Goal: Information Seeking & Learning: Find specific page/section

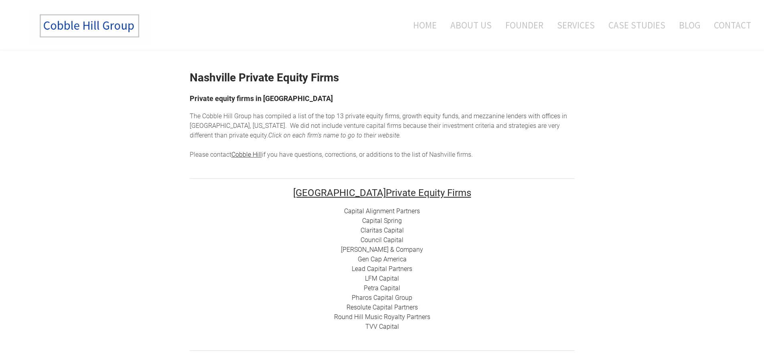
click at [404, 213] on link "Capital Alignment Partners" at bounding box center [382, 211] width 76 height 8
click at [386, 230] on link "Claritas Capital" at bounding box center [381, 231] width 43 height 8
click at [390, 239] on link "Council Capital" at bounding box center [381, 240] width 43 height 8
click at [376, 269] on link "Lead Capital Partners" at bounding box center [382, 269] width 61 height 8
click at [385, 278] on link "LFM Capital" at bounding box center [382, 279] width 34 height 8
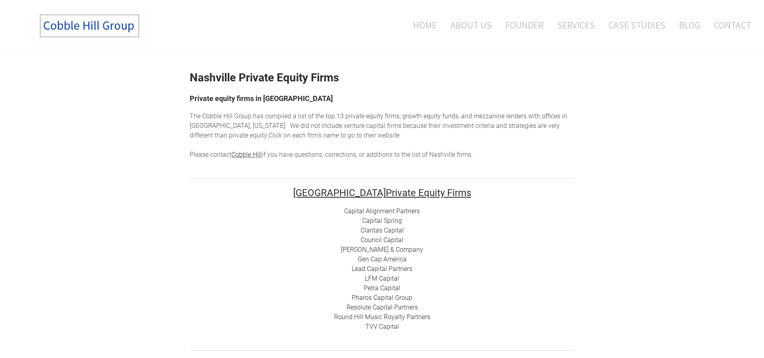
click at [386, 327] on link "TVV Capital" at bounding box center [382, 327] width 34 height 8
click at [393, 307] on link "Resolute Capital Partners" at bounding box center [381, 307] width 71 height 8
click at [382, 277] on link "LFM Capital" at bounding box center [382, 279] width 34 height 8
click at [383, 259] on link "Gen Cap America" at bounding box center [382, 259] width 49 height 8
click at [366, 211] on link "Capital Alignment Partners" at bounding box center [382, 211] width 76 height 8
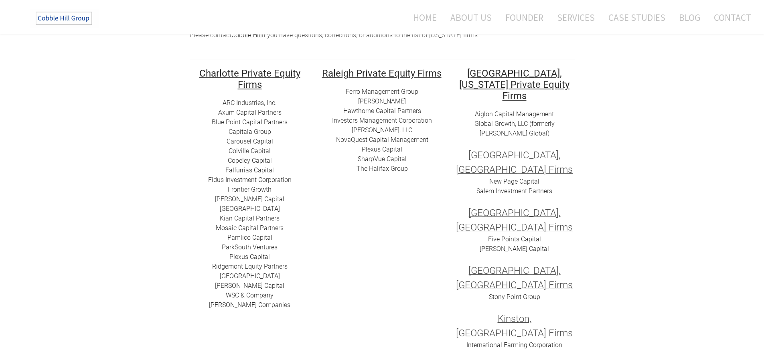
scroll to position [120, 0]
click at [257, 305] on link "Zabel Companies" at bounding box center [249, 304] width 81 height 8
click at [258, 293] on link "​WSC & Company" at bounding box center [250, 295] width 48 height 8
click at [243, 284] on link "Tillery Capital" at bounding box center [249, 285] width 69 height 8
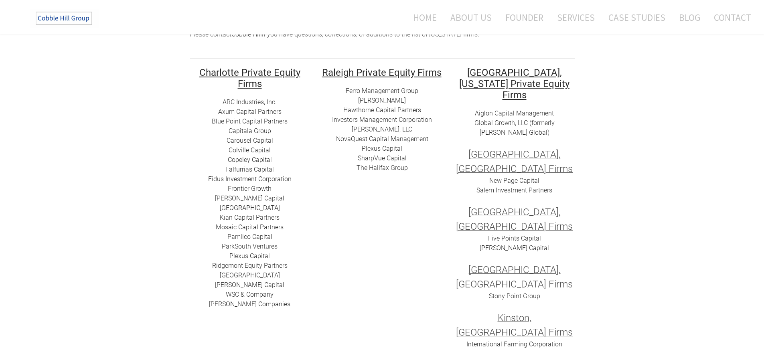
click at [259, 276] on link "​Summit Park" at bounding box center [250, 275] width 60 height 8
click at [259, 266] on link "​ Ridgemont Equity Partners​" at bounding box center [249, 266] width 75 height 8
click at [262, 258] on link "​Plexus Capital" at bounding box center [249, 256] width 40 height 8
click at [263, 160] on link "Copeley Capital" at bounding box center [250, 160] width 44 height 8
click at [261, 236] on link "​Pamlico Capital" at bounding box center [249, 237] width 45 height 8
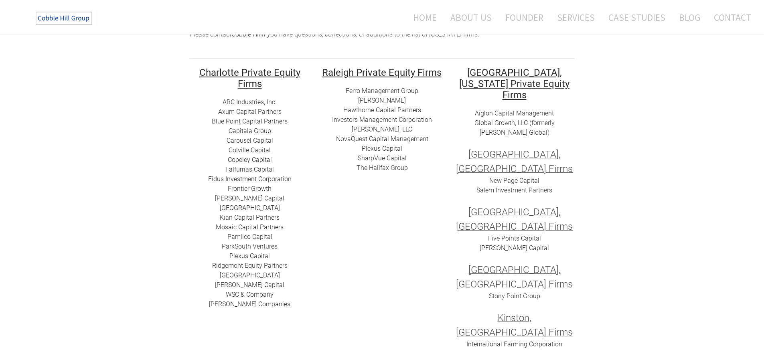
click at [262, 246] on link "ParkSouth Ventures" at bounding box center [250, 247] width 56 height 8
click at [251, 225] on link "Mosaic Capital Partners" at bounding box center [250, 227] width 68 height 8
click at [253, 216] on link "​Kian Capital Partners" at bounding box center [250, 218] width 60 height 8
click at [261, 206] on link "Independence Square Capital" at bounding box center [250, 208] width 60 height 8
click at [263, 196] on link "Gaston Capital" at bounding box center [249, 198] width 69 height 8
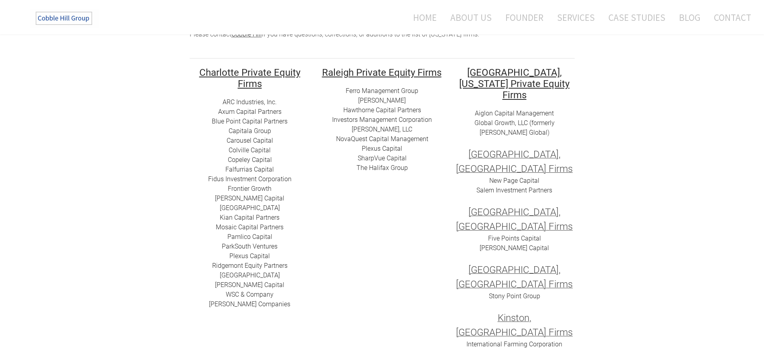
click at [252, 190] on link "Frontier Growth" at bounding box center [250, 189] width 44 height 8
click at [260, 181] on link "Fidus Investment Corporation" at bounding box center [249, 179] width 83 height 8
click at [263, 168] on link "​Falfurrias Capital" at bounding box center [249, 170] width 49 height 8
click at [264, 152] on link "​Colville Capital" at bounding box center [250, 150] width 42 height 8
click at [250, 142] on link "​​Carousel Capital​​" at bounding box center [250, 141] width 47 height 8
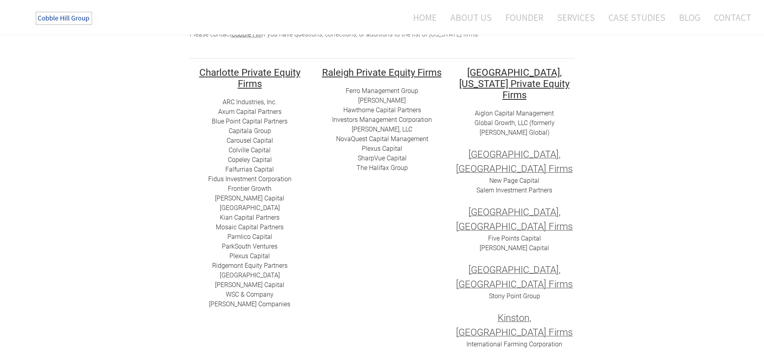
click at [255, 130] on link "Capitala Group​" at bounding box center [250, 131] width 42 height 8
click at [256, 113] on link "Axum Capital Partners" at bounding box center [249, 112] width 63 height 8
click at [238, 99] on link "ARC I​ndustries, Inc." at bounding box center [249, 102] width 54 height 8
click at [386, 157] on link "SharpVue Capital" at bounding box center [382, 158] width 49 height 8
click at [385, 110] on link "Hawthorne Capital Partners" at bounding box center [382, 110] width 78 height 8
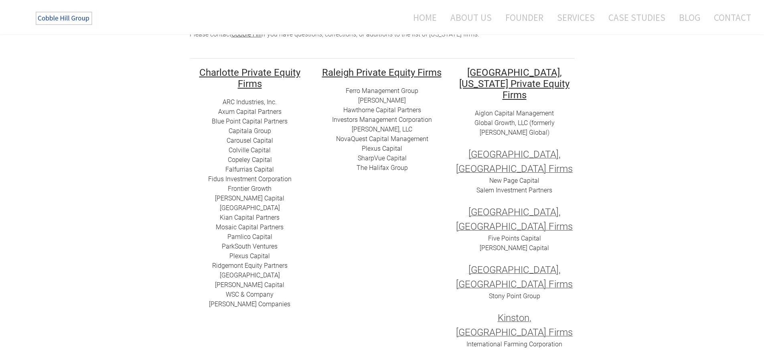
click at [390, 99] on link "Hargett Hunter" at bounding box center [382, 101] width 48 height 8
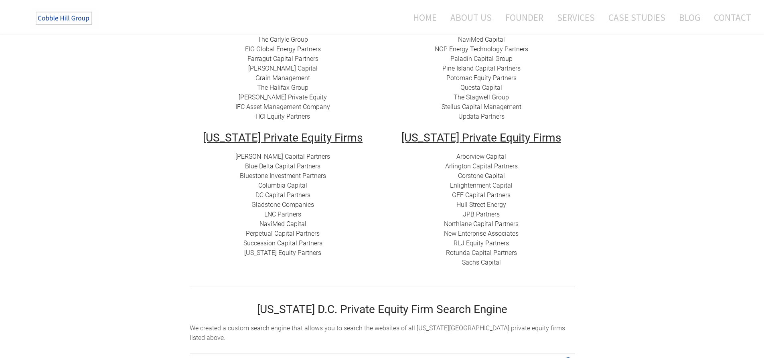
scroll to position [80, 0]
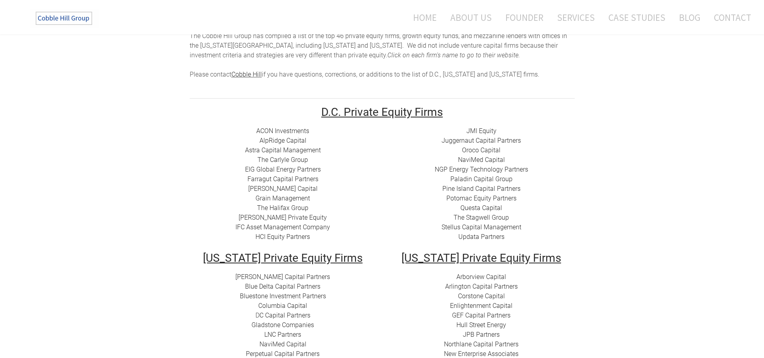
click at [289, 140] on link "​ AlpRidge Capital" at bounding box center [282, 141] width 47 height 8
click at [290, 149] on link "​Astra Capital Management" at bounding box center [283, 150] width 76 height 8
click at [278, 169] on link "EIG Global Energy Partners" at bounding box center [283, 170] width 76 height 8
click at [284, 178] on link "Farragut Capital Partners" at bounding box center [282, 179] width 71 height 8
click at [285, 226] on link "IFC Asset Management Company" at bounding box center [282, 227] width 95 height 8
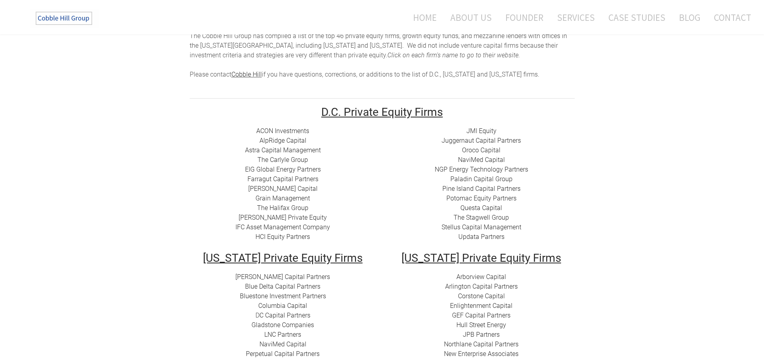
click at [289, 238] on link "HCI Equity Partners" at bounding box center [282, 237] width 55 height 8
click at [489, 131] on link "JMI Equity" at bounding box center [481, 131] width 30 height 8
click at [481, 140] on link "Juggernaut Capital Partners" at bounding box center [480, 141] width 79 height 8
click at [491, 150] on link "Oroco Capital" at bounding box center [481, 150] width 38 height 8
click at [484, 188] on link "Pine Island Capital Partners" at bounding box center [481, 189] width 78 height 8
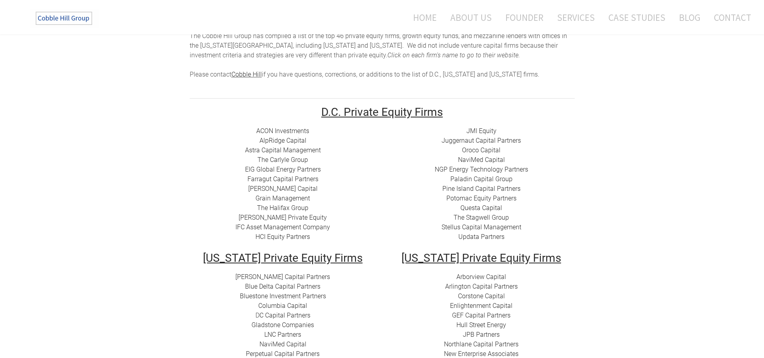
click at [479, 205] on link "Questa Capital" at bounding box center [481, 208] width 42 height 8
click at [486, 197] on link "​Potomac Equity Partners" at bounding box center [481, 198] width 70 height 8
click at [485, 180] on link "Paladin Capital Group" at bounding box center [481, 179] width 62 height 8
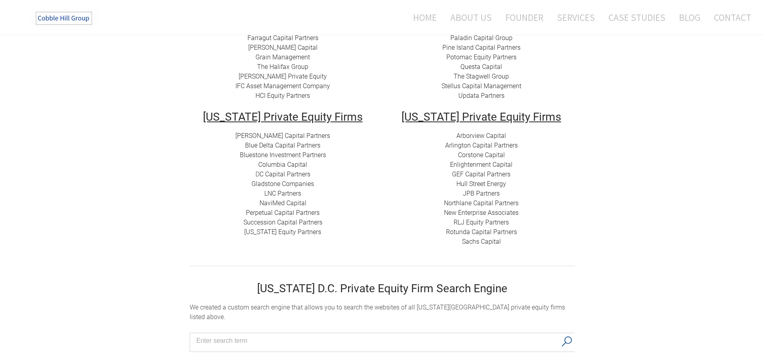
scroll to position [281, 0]
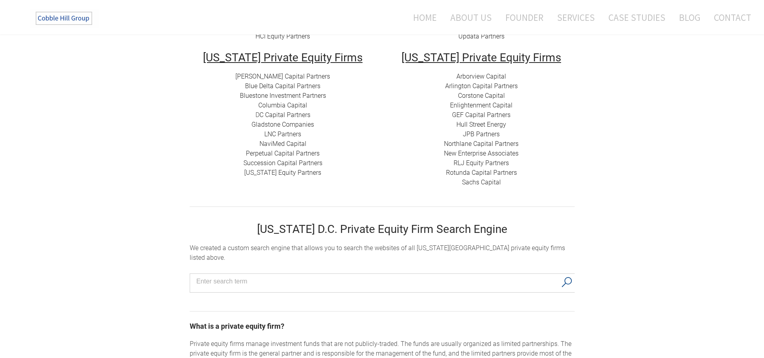
click at [289, 77] on link "[PERSON_NAME] Capital Partners" at bounding box center [282, 77] width 95 height 8
click at [491, 75] on link "Arborview Capital" at bounding box center [481, 77] width 50 height 8
click at [476, 85] on link "Arlington Capital Partners​" at bounding box center [481, 86] width 73 height 8
click at [480, 96] on link "Corstone Capital" at bounding box center [481, 96] width 47 height 8
click at [298, 162] on link "Succession Capital Partners" at bounding box center [282, 163] width 79 height 8
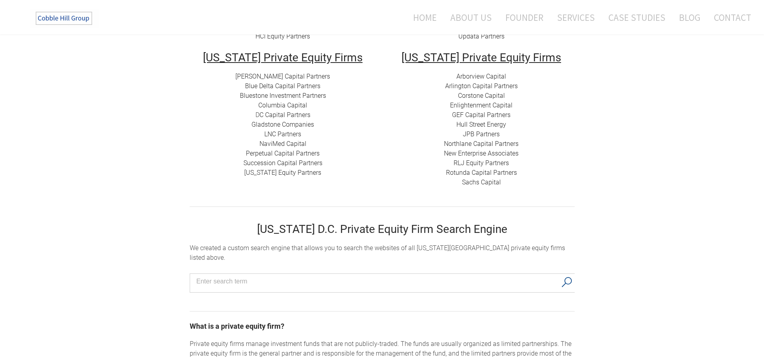
click at [292, 133] on link "LNC Partners" at bounding box center [282, 134] width 37 height 8
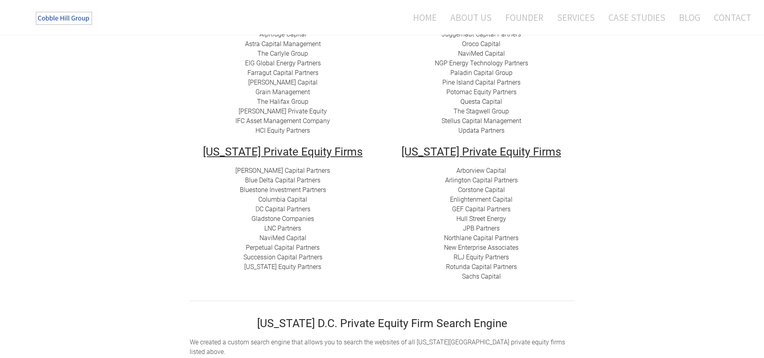
scroll to position [200, 0]
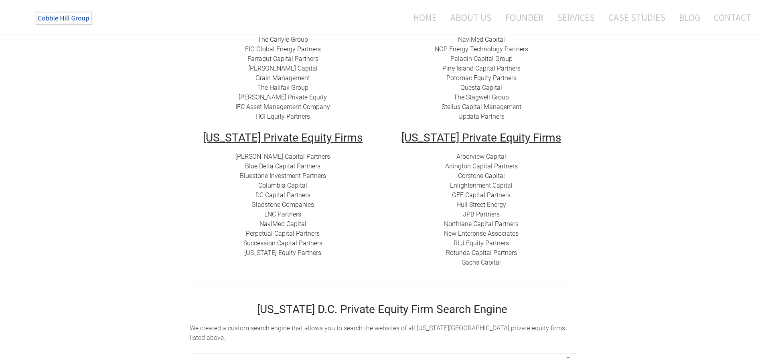
click at [287, 167] on link "Blue Delta Capital Partners" at bounding box center [282, 166] width 75 height 8
click at [295, 204] on link "Gladstone Companies" at bounding box center [282, 205] width 63 height 8
click at [295, 186] on link "Columbia Capital" at bounding box center [282, 186] width 49 height 8
click at [270, 176] on link "​Bluestone Investment Partners" at bounding box center [283, 176] width 86 height 8
click at [491, 105] on link "Stellus Capital Management" at bounding box center [481, 107] width 80 height 8
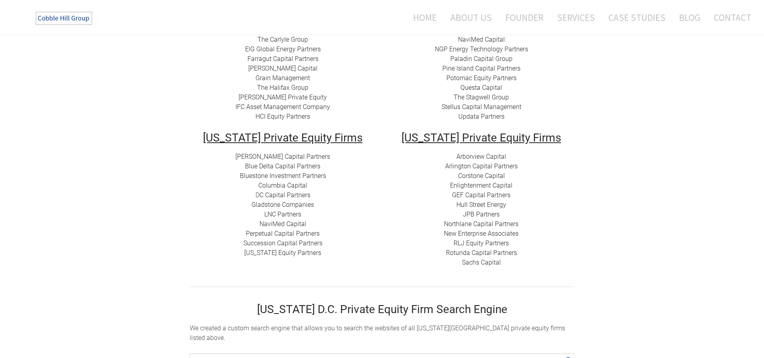
click at [494, 243] on link "​RLJ Equity Partners" at bounding box center [480, 243] width 55 height 8
click at [501, 97] on link "The Stagwell Group" at bounding box center [480, 97] width 55 height 8
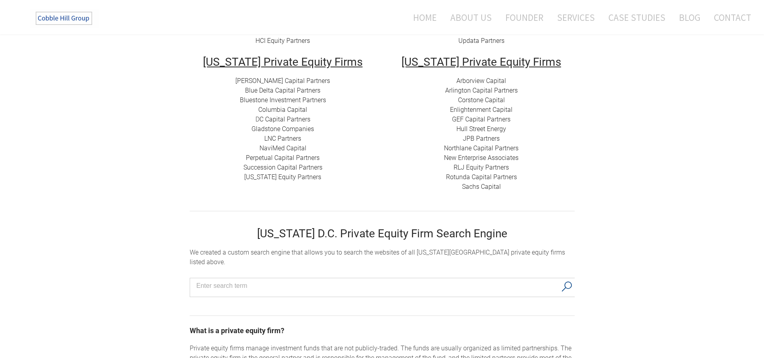
scroll to position [281, 0]
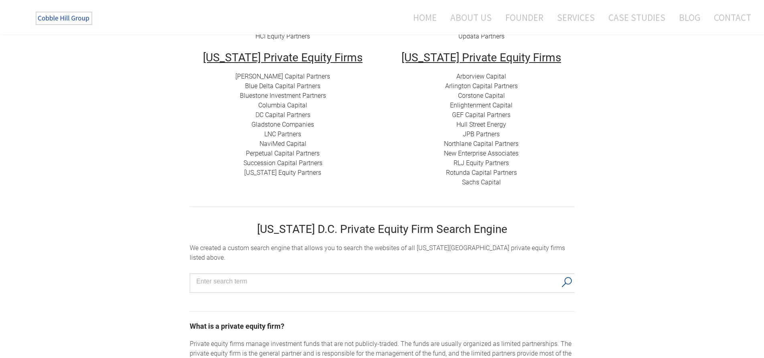
click at [493, 107] on link "​Enlightenment Capital" at bounding box center [481, 105] width 63 height 8
click at [495, 122] on link "Hull Street Energy" at bounding box center [481, 125] width 50 height 8
click at [483, 113] on link "GEF Capital Partners" at bounding box center [481, 115] width 59 height 8
click at [487, 142] on link "Northlane Capital Partners" at bounding box center [481, 144] width 75 height 8
click at [495, 184] on link "Sachs Capital" at bounding box center [481, 182] width 39 height 8
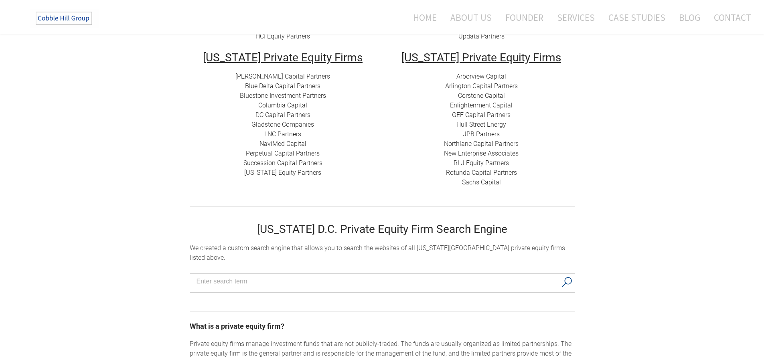
click at [299, 113] on link "C Capital Partners" at bounding box center [284, 115] width 51 height 8
click at [485, 131] on link "JPB Partners" at bounding box center [481, 134] width 37 height 8
